Goal: Check status: Check status

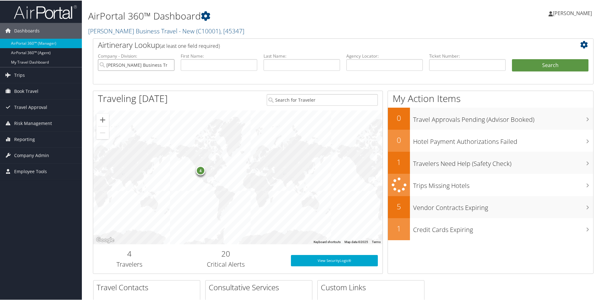
click at [166, 66] on input "Christopherson Business Travel - New" at bounding box center [136, 65] width 76 height 12
click at [30, 122] on span "Risk Management" at bounding box center [33, 123] width 38 height 16
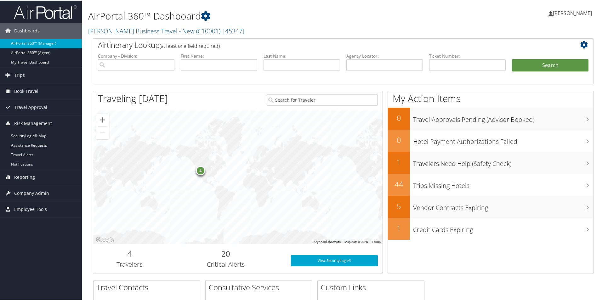
click at [31, 175] on span "Reporting" at bounding box center [24, 177] width 21 height 16
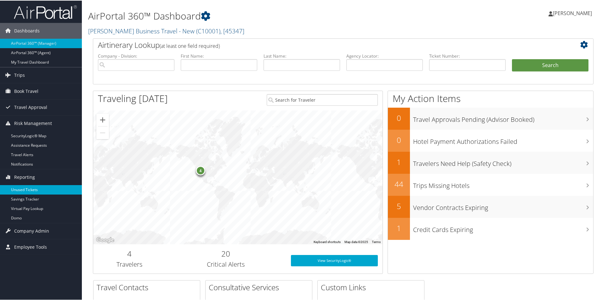
click at [25, 186] on link "Unused Tickets" at bounding box center [41, 188] width 82 height 9
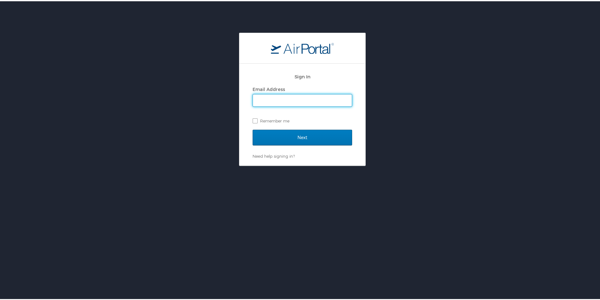
type input "patrice.berman@cbtravel.com"
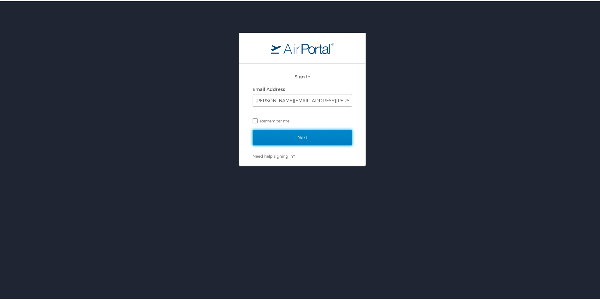
click at [273, 139] on input "Next" at bounding box center [301, 136] width 99 height 16
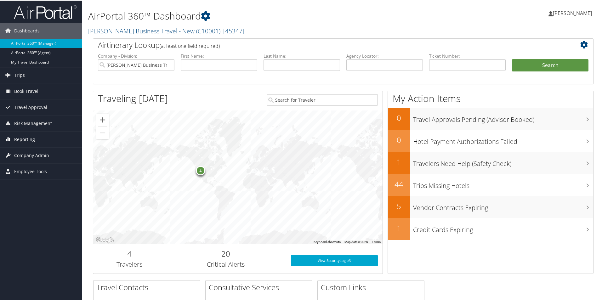
click at [25, 137] on span "Reporting" at bounding box center [24, 139] width 21 height 16
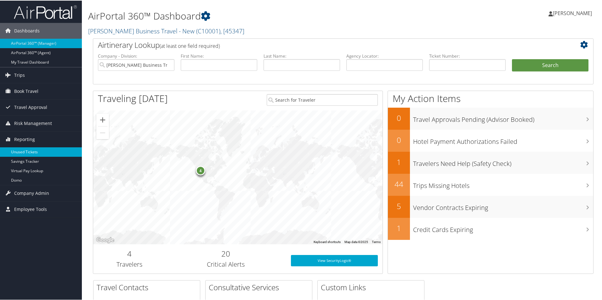
click at [27, 149] on link "Unused Tickets" at bounding box center [41, 151] width 82 height 9
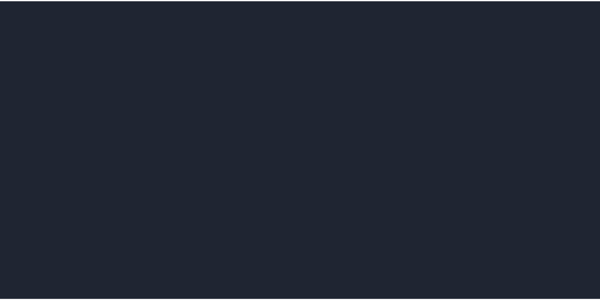
click at [27, 0] on div at bounding box center [302, 0] width 604 height 0
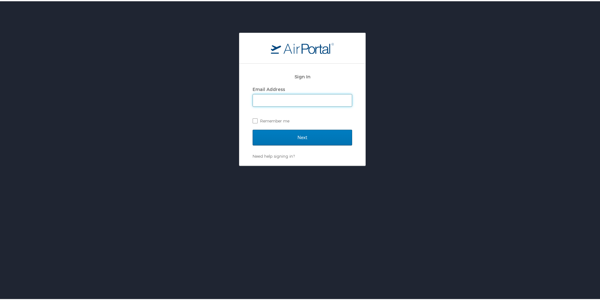
click at [265, 98] on input "Email Address" at bounding box center [302, 99] width 99 height 12
type input "[PERSON_NAME][EMAIL_ADDRESS][PERSON_NAME][DOMAIN_NAME]"
click at [255, 119] on label "Remember me" at bounding box center [301, 119] width 99 height 9
click at [255, 119] on input "Remember me" at bounding box center [254, 119] width 4 height 4
checkbox input "true"
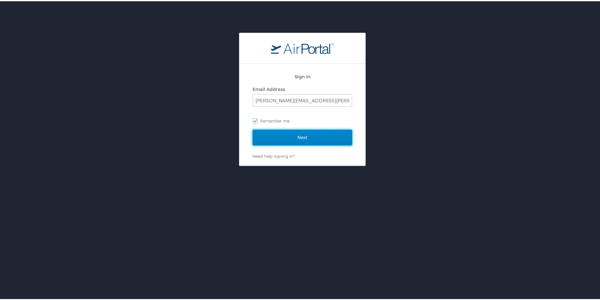
click at [271, 138] on input "Next" at bounding box center [301, 136] width 99 height 16
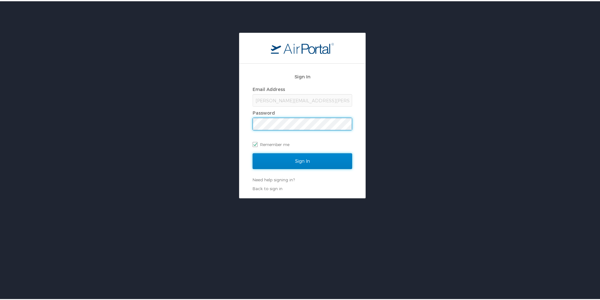
click at [264, 165] on input "Sign In" at bounding box center [301, 160] width 99 height 16
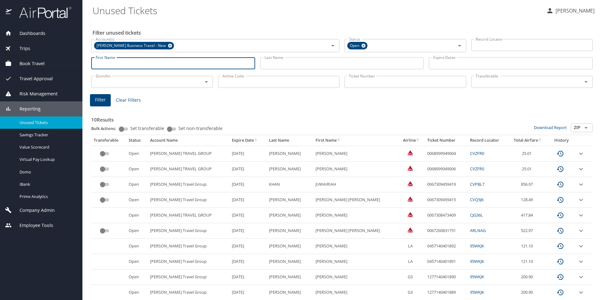
click at [144, 62] on input "First Name" at bounding box center [173, 63] width 164 height 12
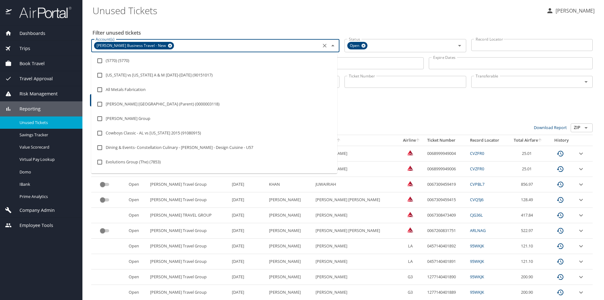
click at [226, 45] on input "Account(s)" at bounding box center [247, 46] width 144 height 8
click at [168, 45] on icon at bounding box center [170, 45] width 5 height 7
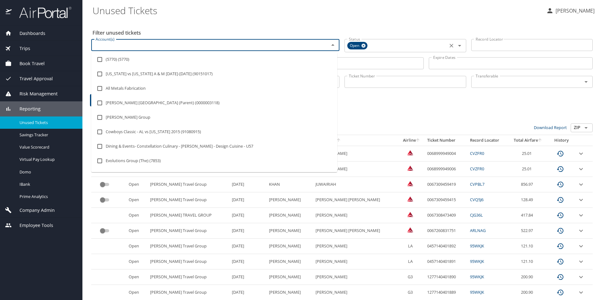
click at [362, 45] on icon at bounding box center [363, 45] width 5 height 7
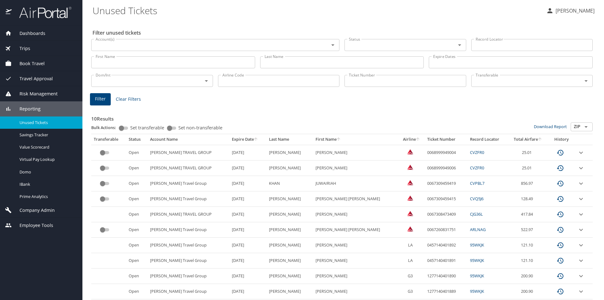
click at [354, 103] on div "10 Results Bulk Actions: Set transferable Set non-transferable Download Report …" at bounding box center [342, 210] width 507 height 217
click at [283, 63] on input "Last Name" at bounding box center [342, 62] width 164 height 12
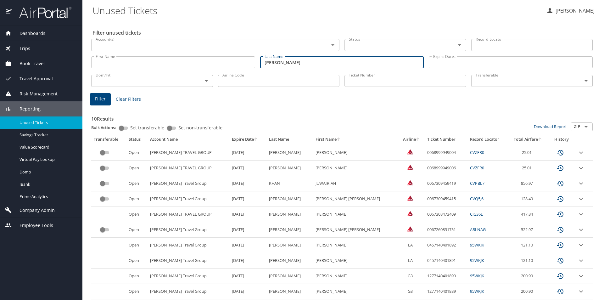
type input "clark"
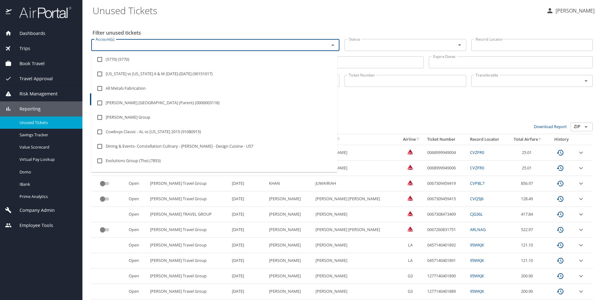
click at [101, 45] on input "Account(s)" at bounding box center [206, 45] width 226 height 8
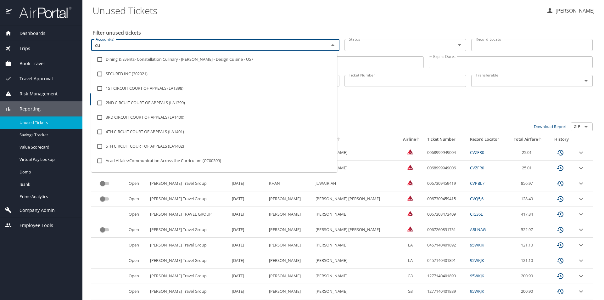
click at [121, 44] on input "cu" at bounding box center [206, 45] width 226 height 8
type input "c"
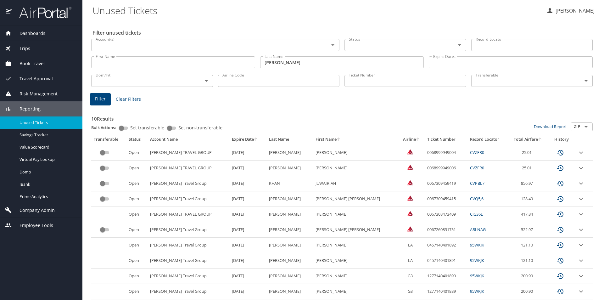
click at [374, 114] on h3 "10 Results" at bounding box center [342, 116] width 502 height 11
click at [115, 60] on input "First Name" at bounding box center [173, 62] width 164 height 12
click at [103, 99] on span "Filter" at bounding box center [100, 99] width 11 height 8
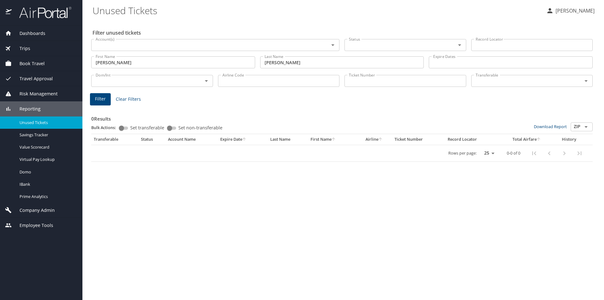
click at [98, 99] on span "Filter" at bounding box center [100, 99] width 11 height 8
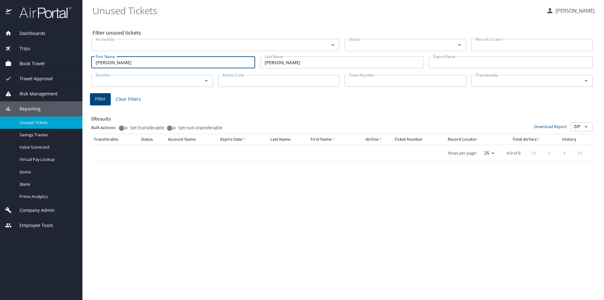
click at [144, 62] on input "christopher" at bounding box center [173, 62] width 164 height 12
type input "chris"
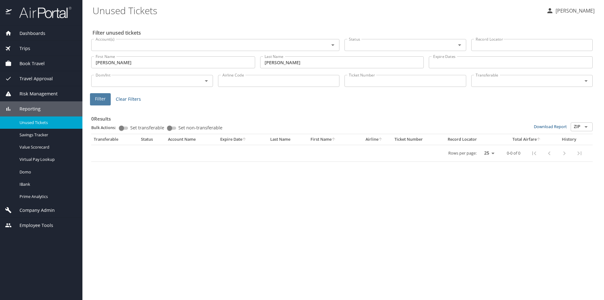
click at [101, 99] on span "Filter" at bounding box center [100, 99] width 11 height 8
click at [43, 31] on span "Dashboards" at bounding box center [29, 33] width 34 height 7
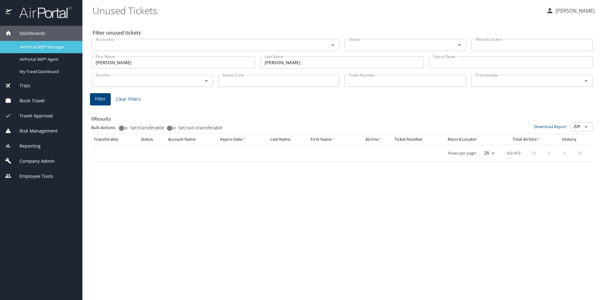
click at [37, 47] on span "AirPortal 360™ Manager" at bounding box center [47, 47] width 55 height 6
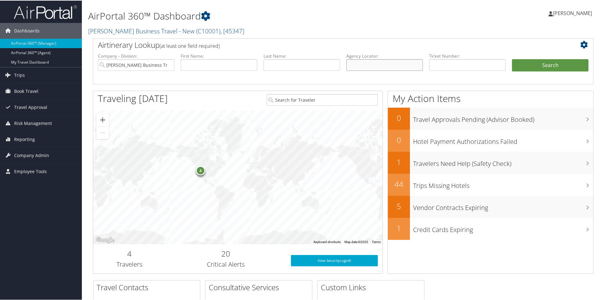
click at [350, 65] on input "text" at bounding box center [384, 65] width 76 height 12
paste input "C09CZ7"
type input "C09CZ7"
click at [516, 65] on button "Search" at bounding box center [550, 65] width 76 height 13
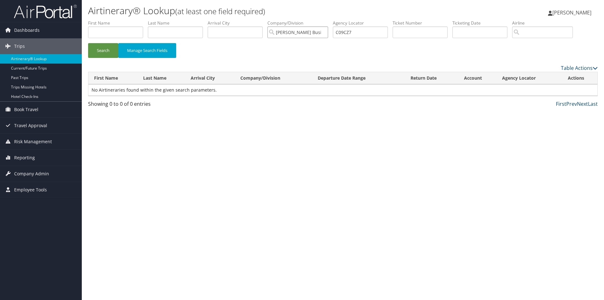
click at [314, 32] on input "Christopherson Business Travel - New" at bounding box center [298, 32] width 61 height 12
click at [99, 51] on button "Search" at bounding box center [103, 50] width 30 height 15
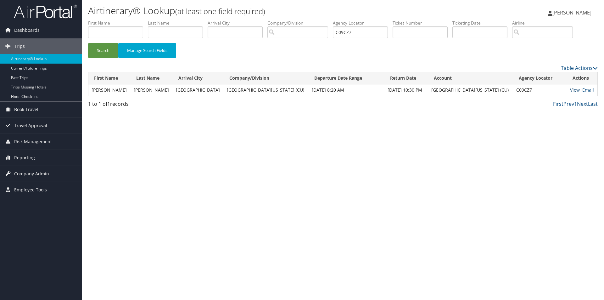
click at [570, 89] on link "View" at bounding box center [575, 90] width 10 height 6
click at [100, 48] on button "Search" at bounding box center [103, 50] width 30 height 15
click at [570, 88] on link "View" at bounding box center [575, 90] width 10 height 6
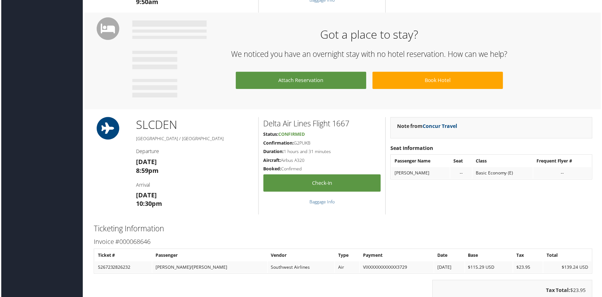
scroll to position [198, 0]
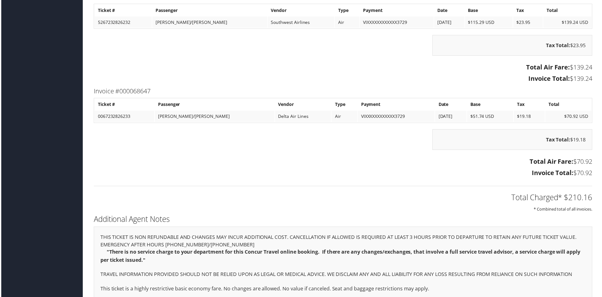
scroll to position [639, 0]
